Goal: Browse casually

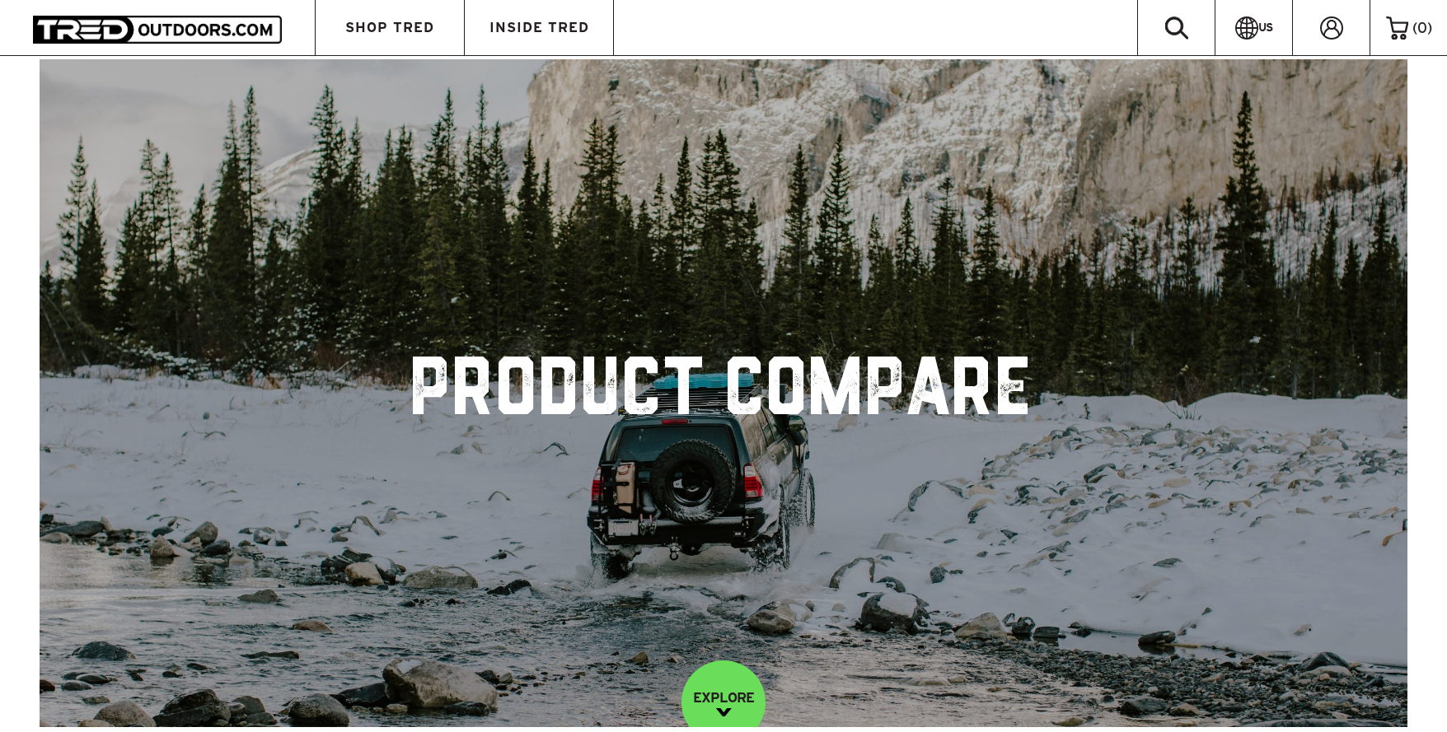
click at [160, 15] on div at bounding box center [157, 27] width 249 height 31
click at [153, 21] on img at bounding box center [157, 29] width 249 height 27
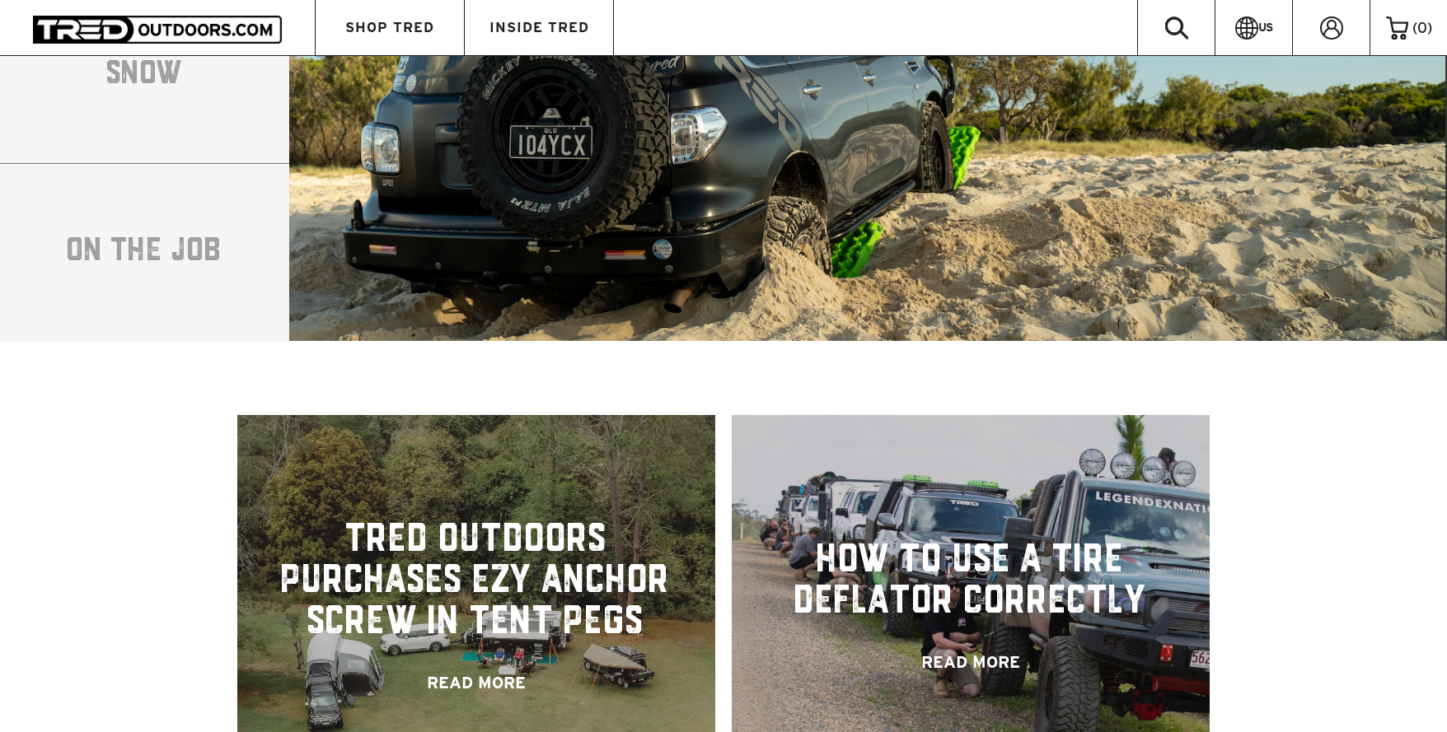
scroll to position [3276, 0]
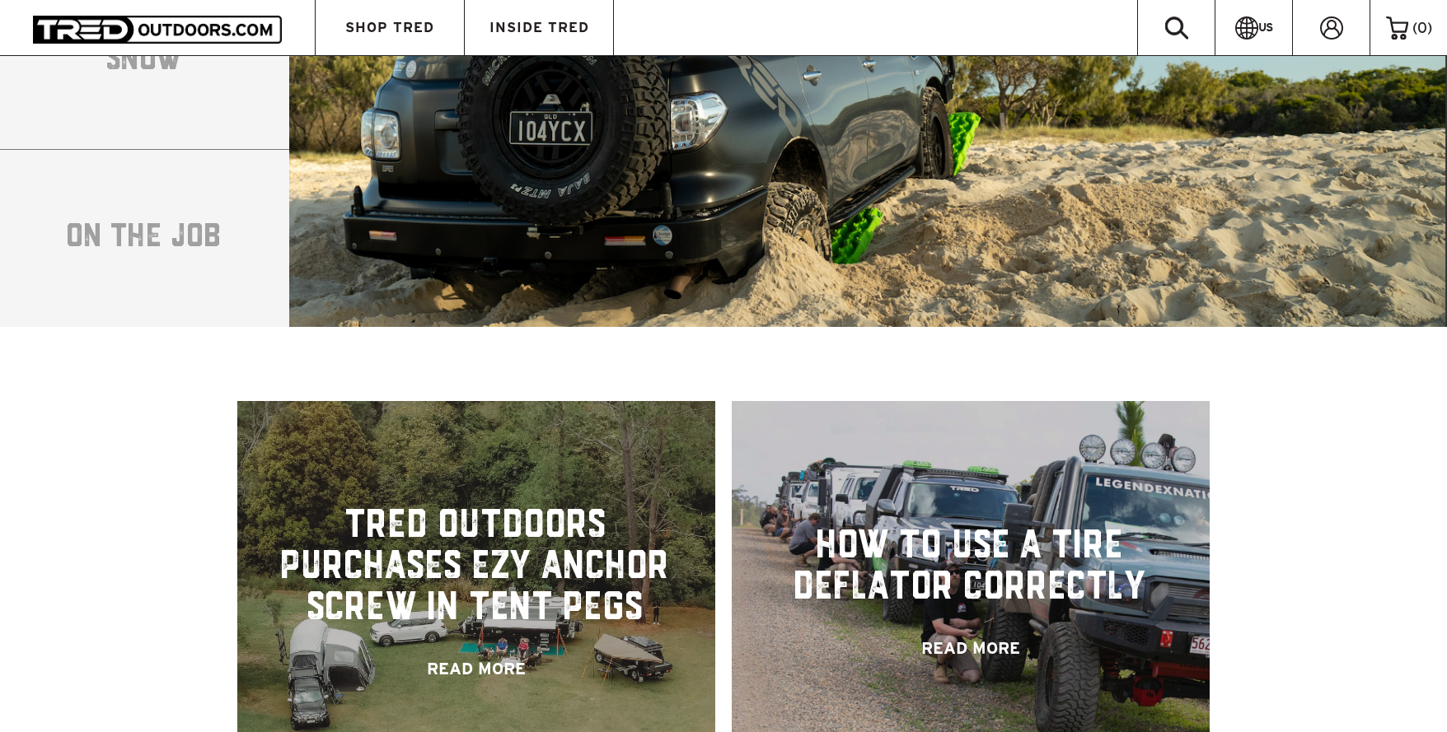
click at [531, 633] on link at bounding box center [476, 591] width 478 height 381
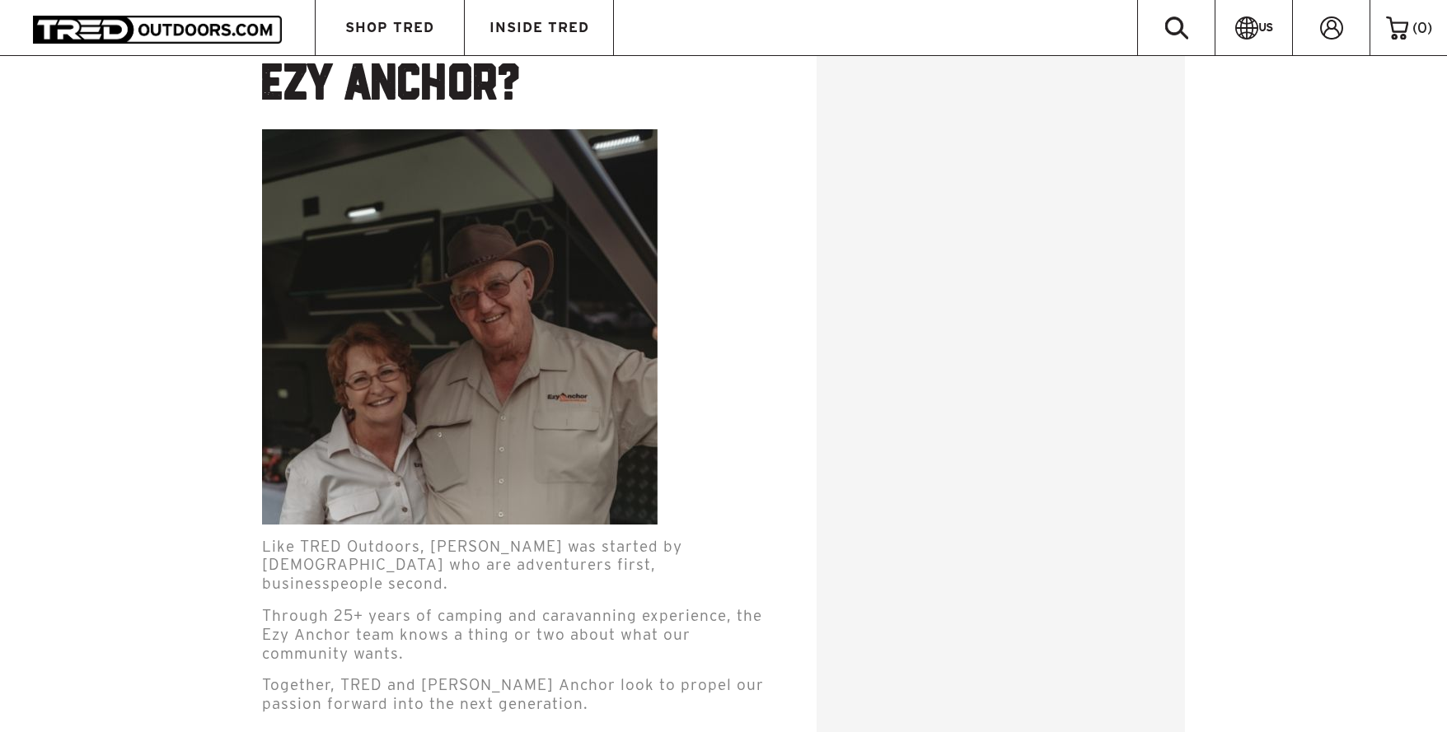
scroll to position [3608, 0]
